Goal: Check status: Check status

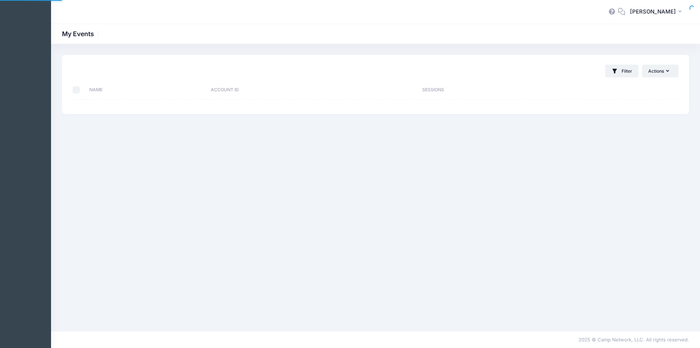
select select "10"
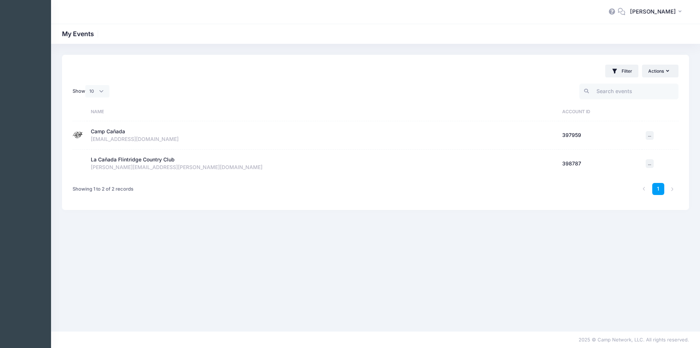
click at [114, 132] on div "Camp Cañada" at bounding box center [108, 132] width 34 height 8
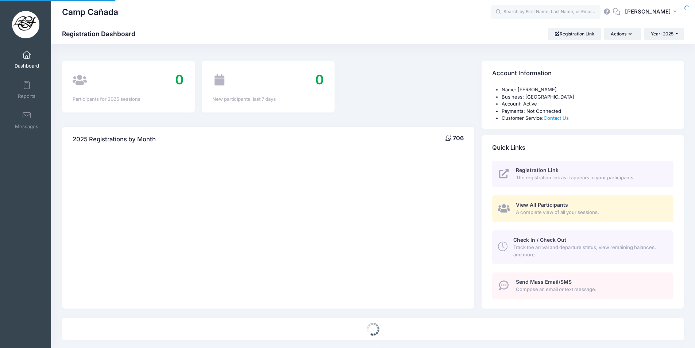
select select
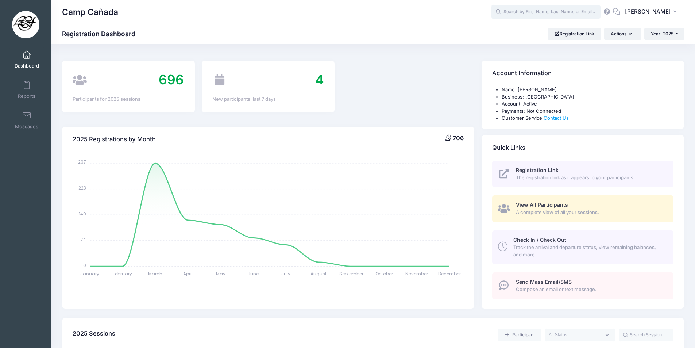
click at [538, 14] on input "text" at bounding box center [545, 12] width 109 height 15
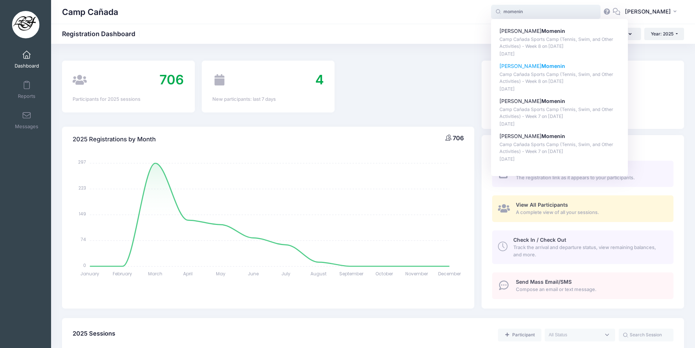
click at [541, 67] on strong "Momenin" at bounding box center [553, 66] width 24 height 6
type input "Adrian Momenin (Camp Cañada Sports Camp (Tennis, Swim, and Other Activities) - …"
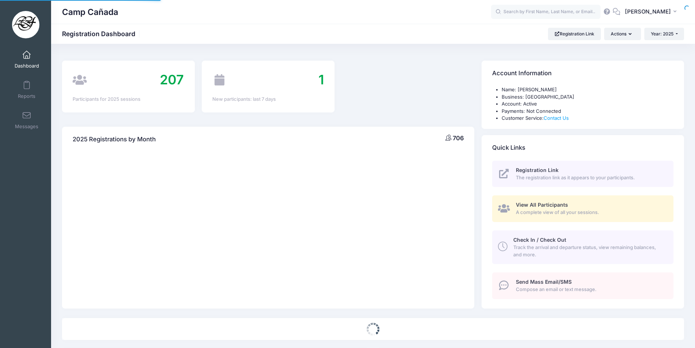
select select
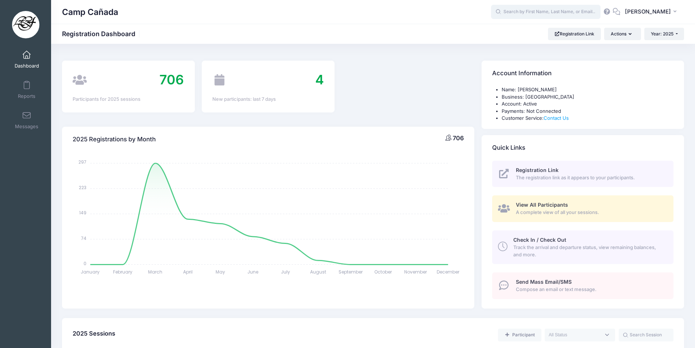
click at [583, 12] on input "text" at bounding box center [545, 12] width 109 height 15
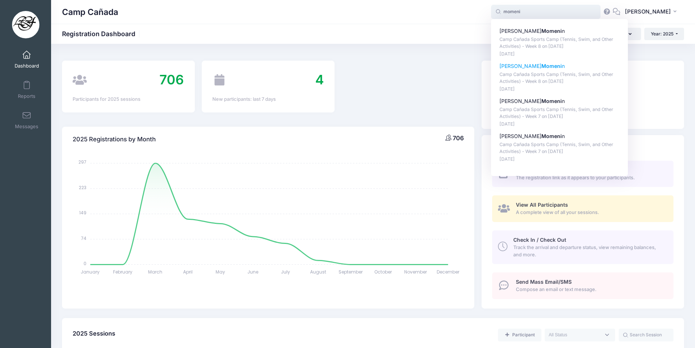
click at [542, 66] on strong "Momeni" at bounding box center [551, 66] width 20 height 6
type input "Adrian Momenin (Camp Cañada Sports Camp (Tennis, Swim, and Other Activities) - …"
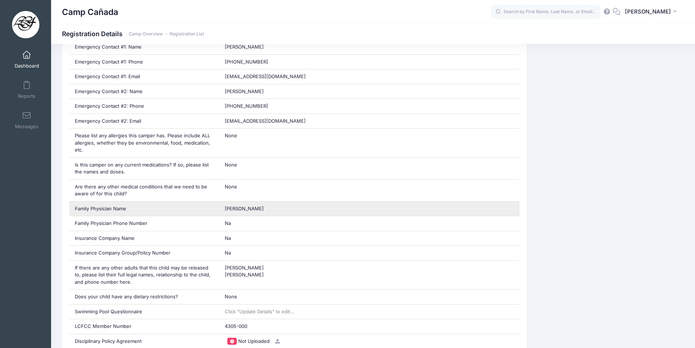
scroll to position [511, 0]
